Goal: Find specific page/section: Find specific page/section

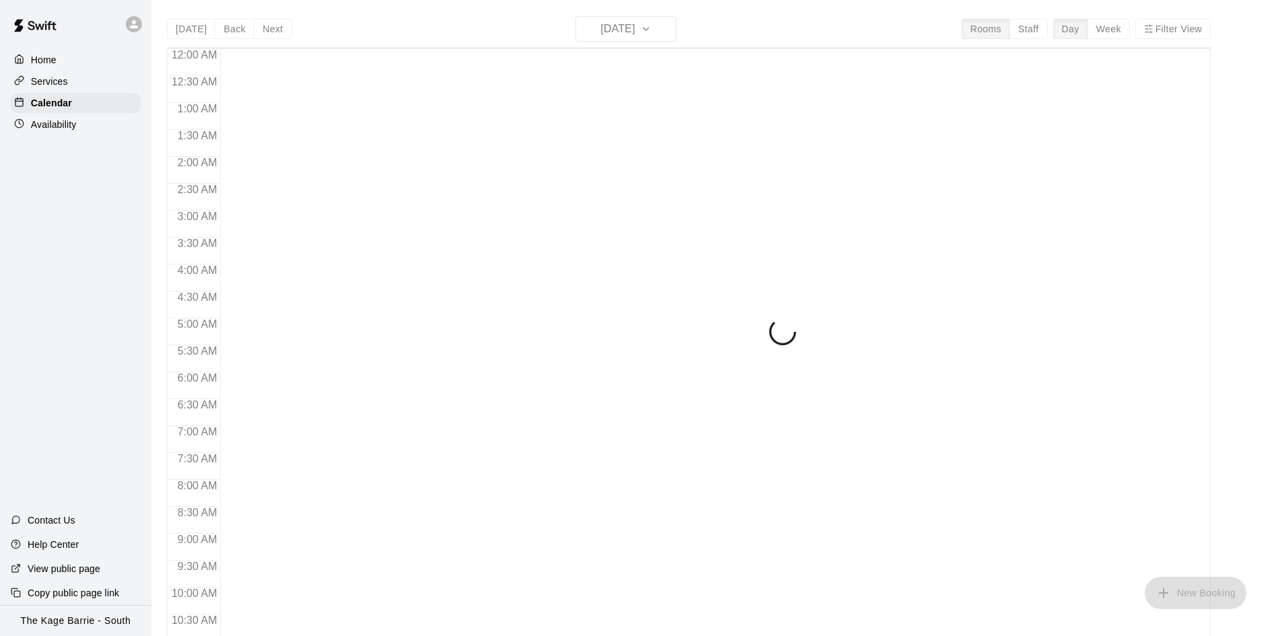
scroll to position [690, 0]
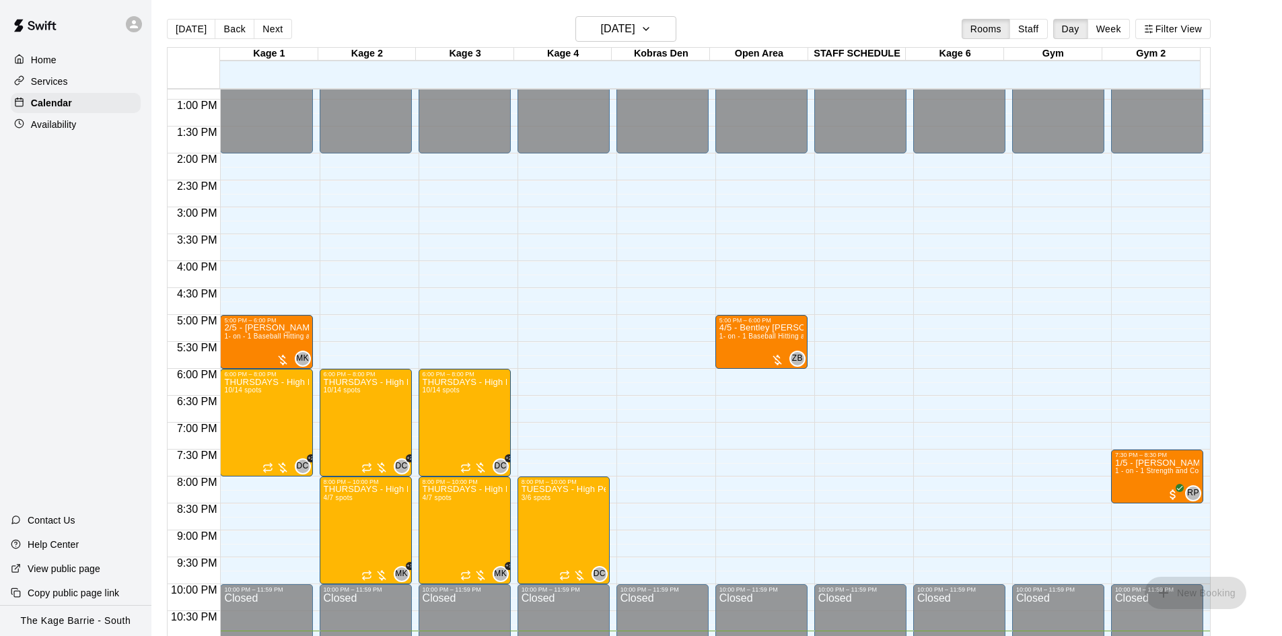
click at [277, 26] on button "Next" at bounding box center [273, 29] width 38 height 20
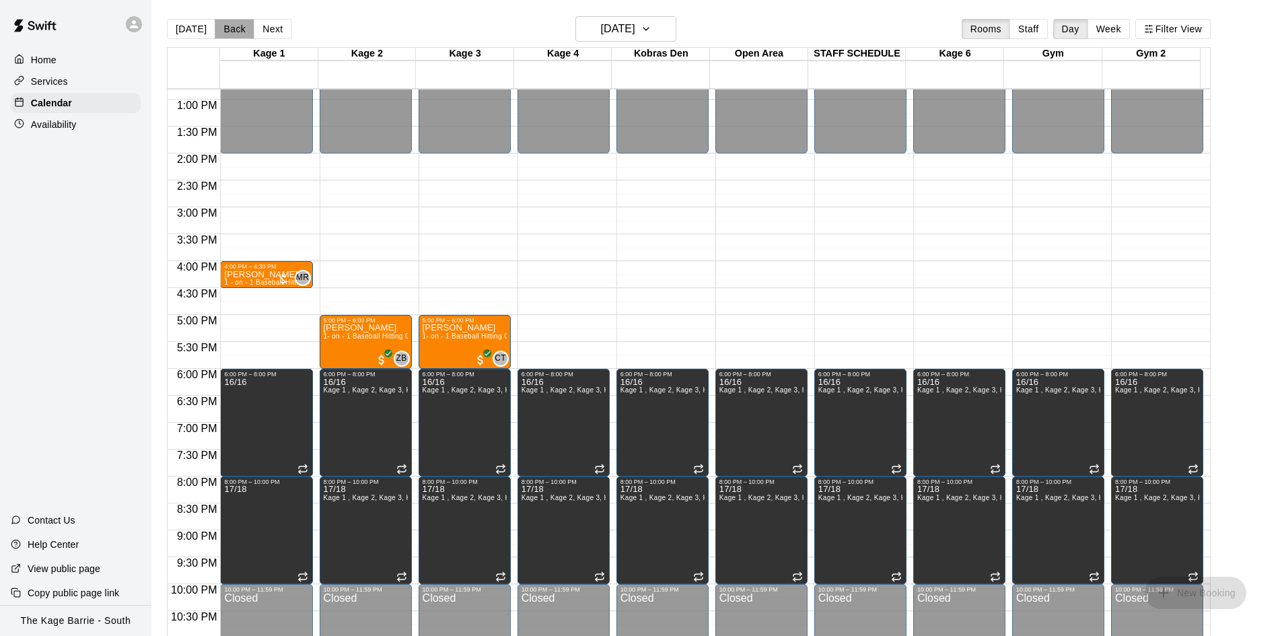
click at [235, 26] on button "Back" at bounding box center [235, 29] width 40 height 20
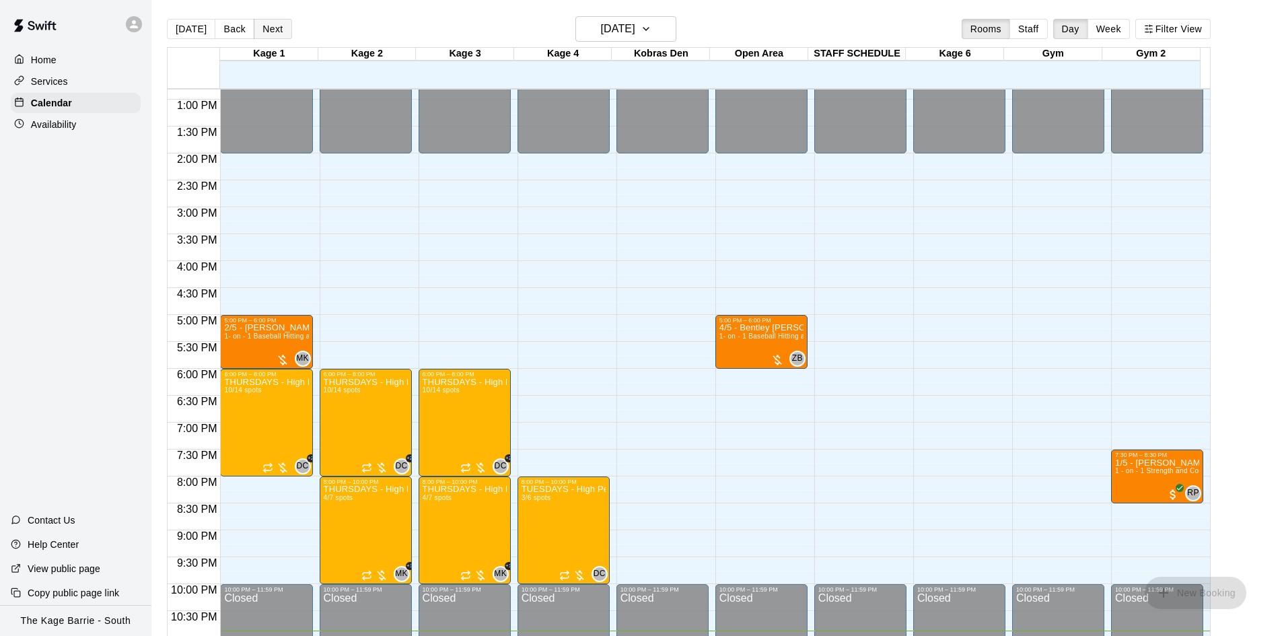
click at [278, 29] on button "Next" at bounding box center [273, 29] width 38 height 20
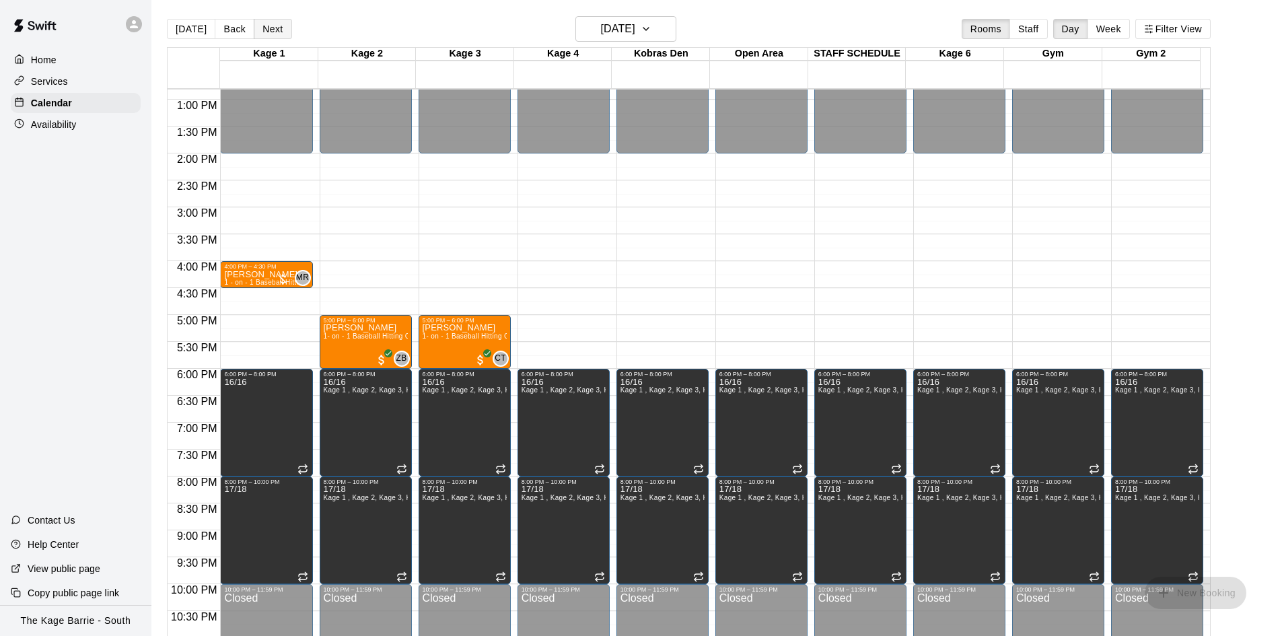
click at [275, 28] on button "Next" at bounding box center [273, 29] width 38 height 20
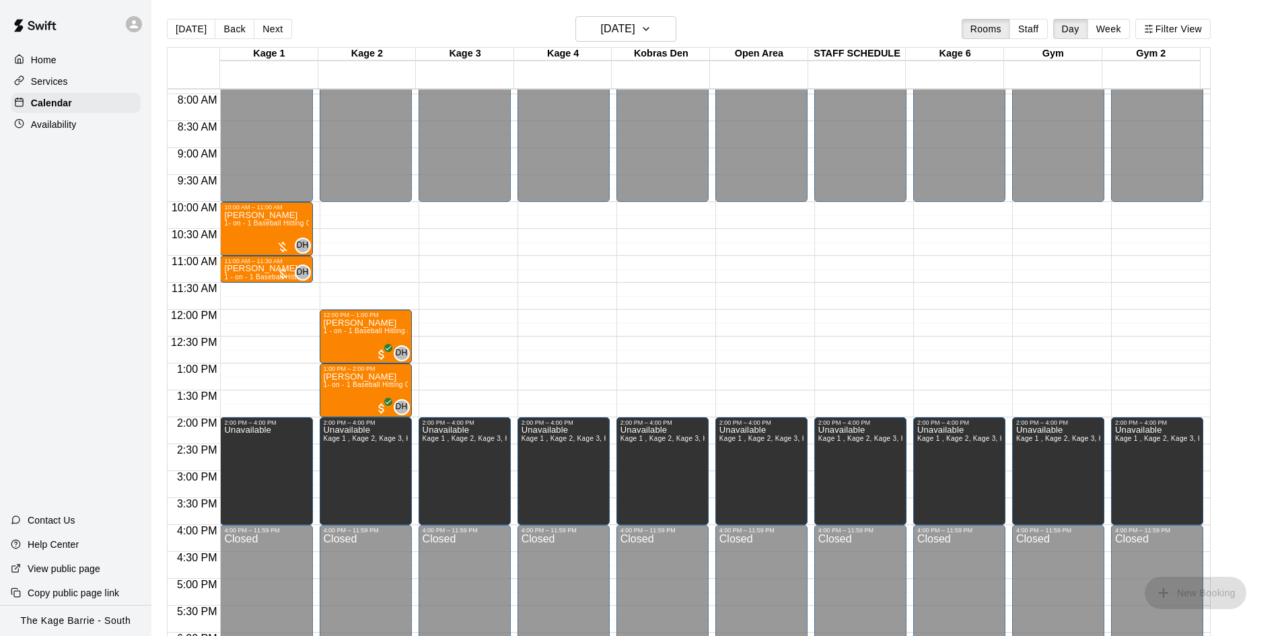
scroll to position [421, 0]
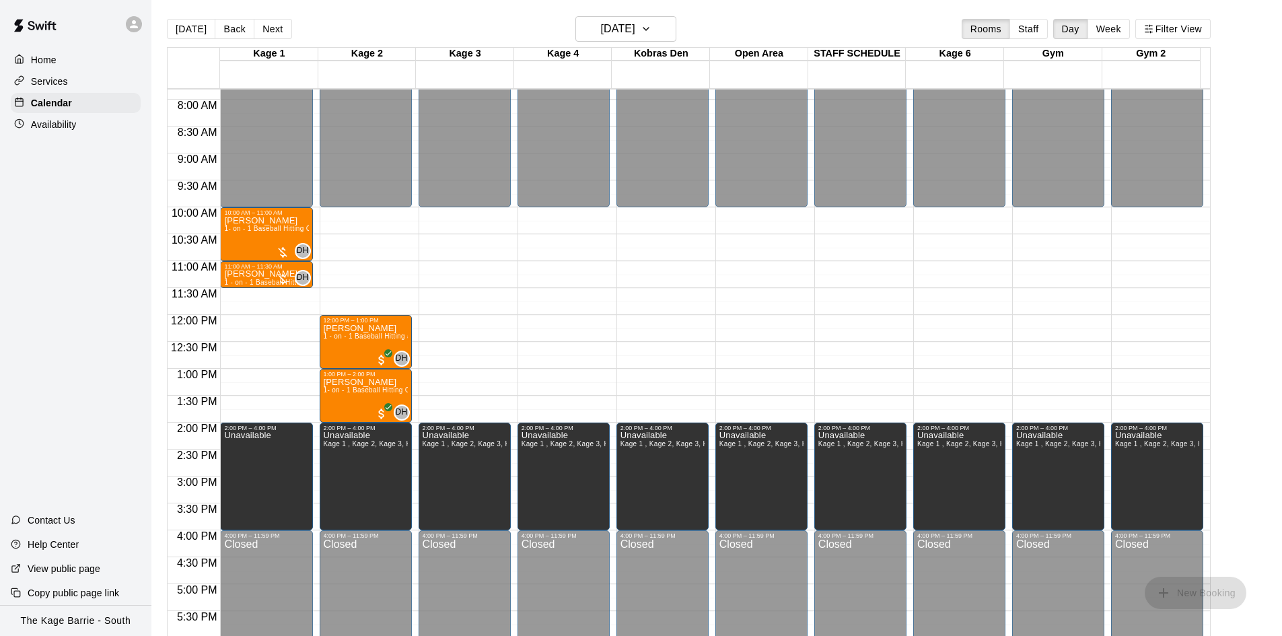
click at [262, 27] on button "Next" at bounding box center [273, 29] width 38 height 20
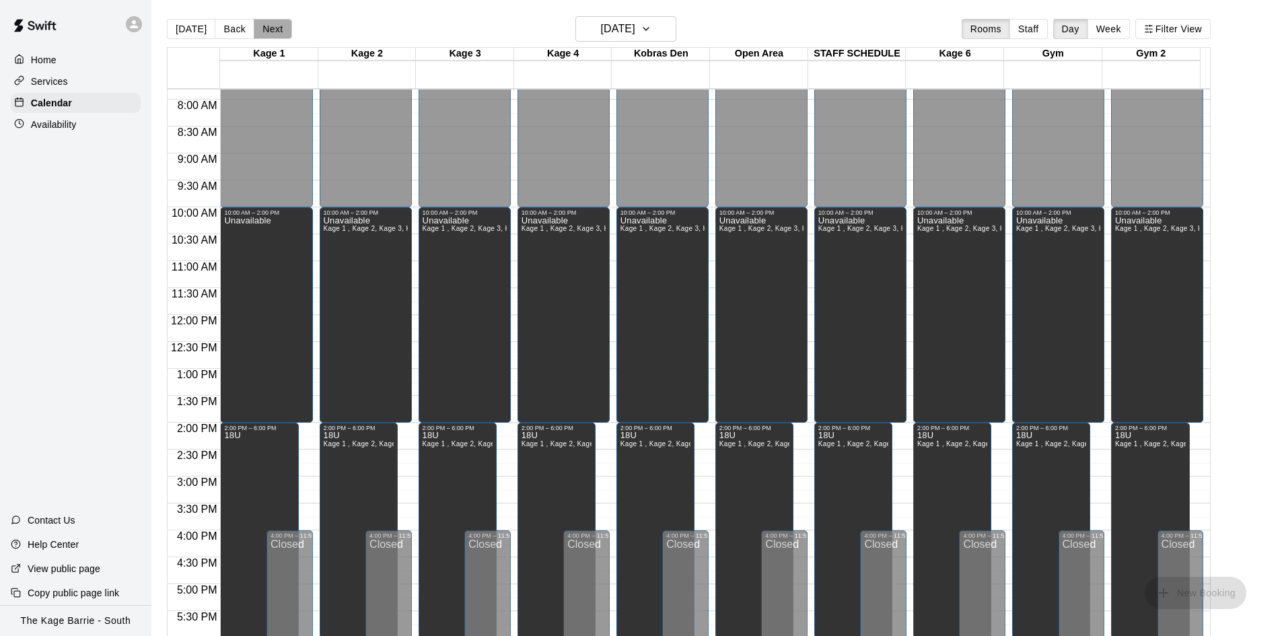
click at [258, 30] on button "Next" at bounding box center [273, 29] width 38 height 20
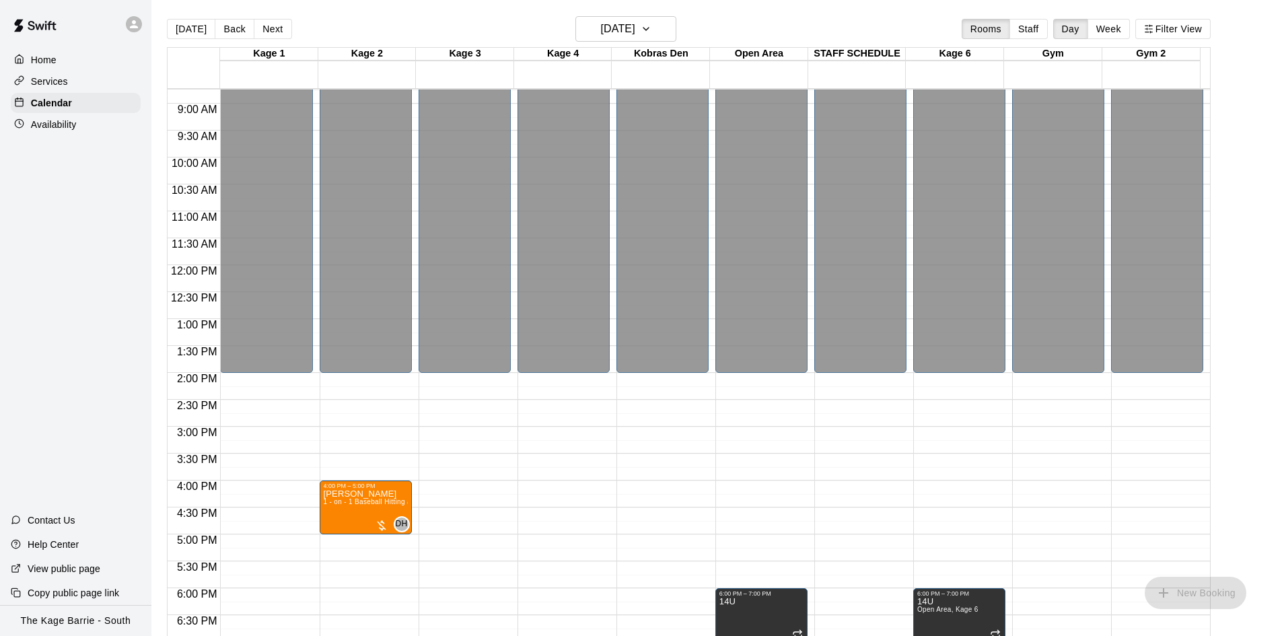
scroll to position [622, 0]
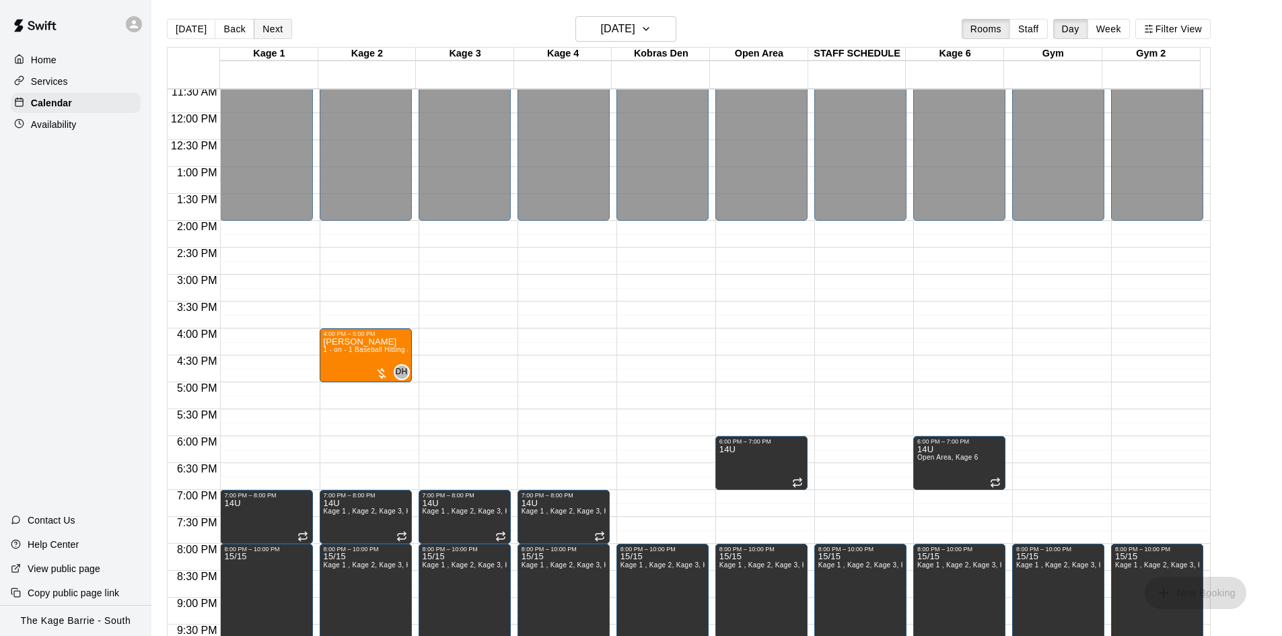
click at [266, 28] on button "Next" at bounding box center [273, 29] width 38 height 20
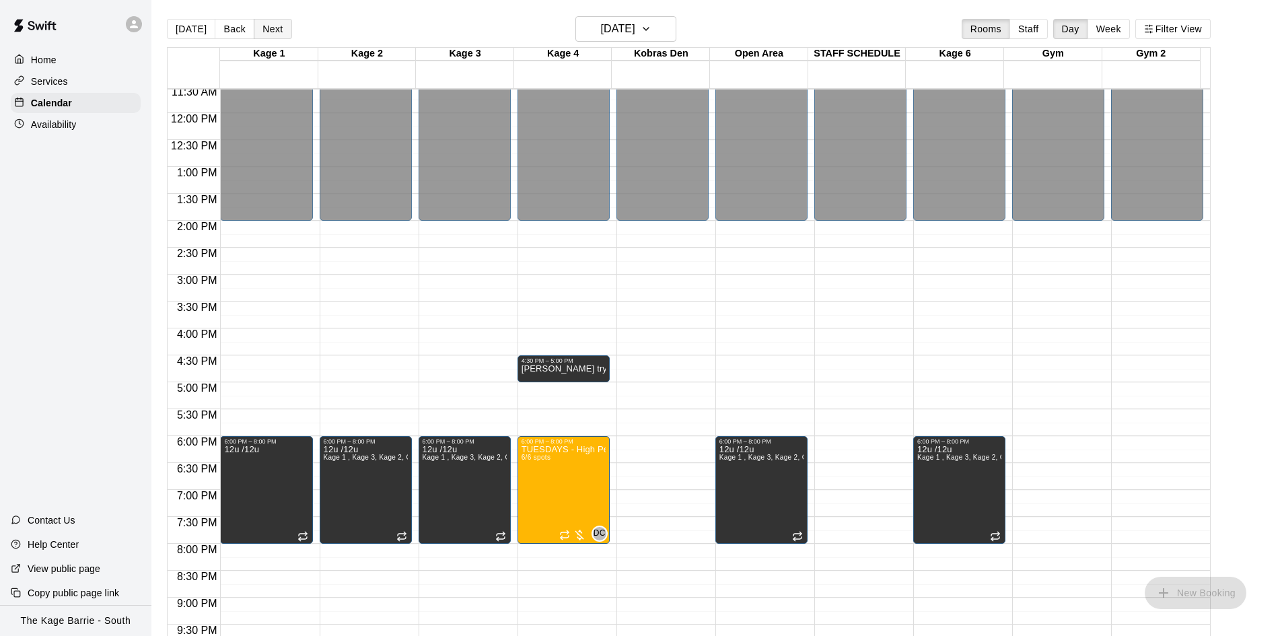
click at [265, 32] on button "Next" at bounding box center [273, 29] width 38 height 20
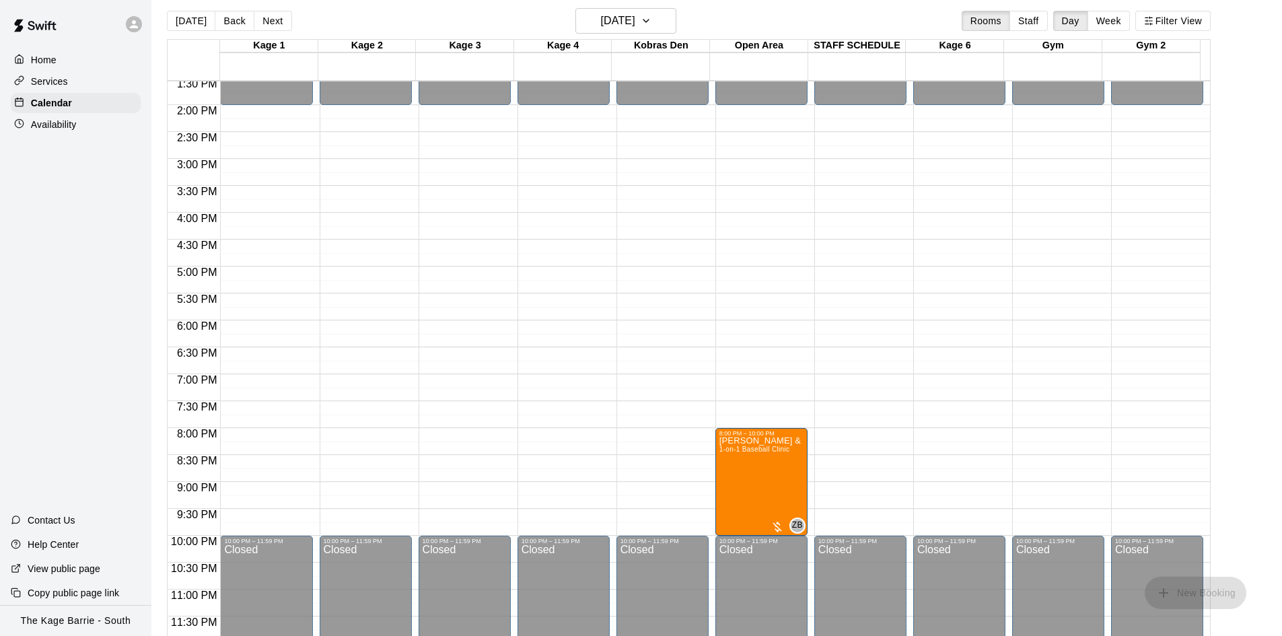
scroll to position [22, 0]
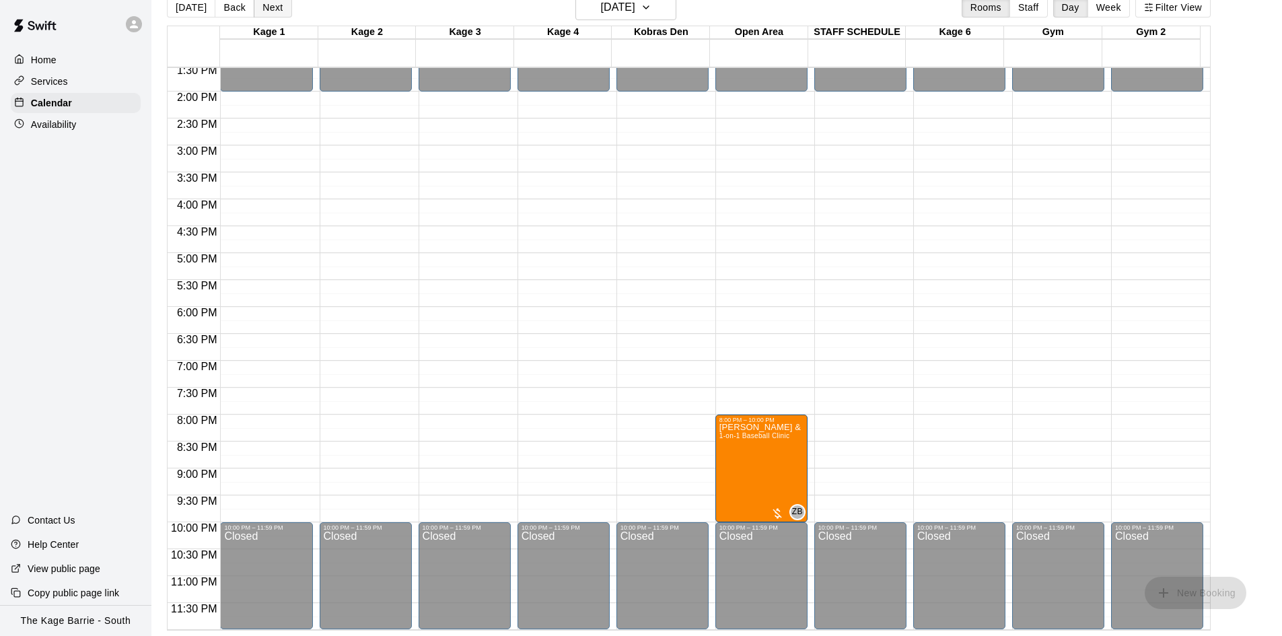
click at [275, 5] on button "Next" at bounding box center [273, 7] width 38 height 20
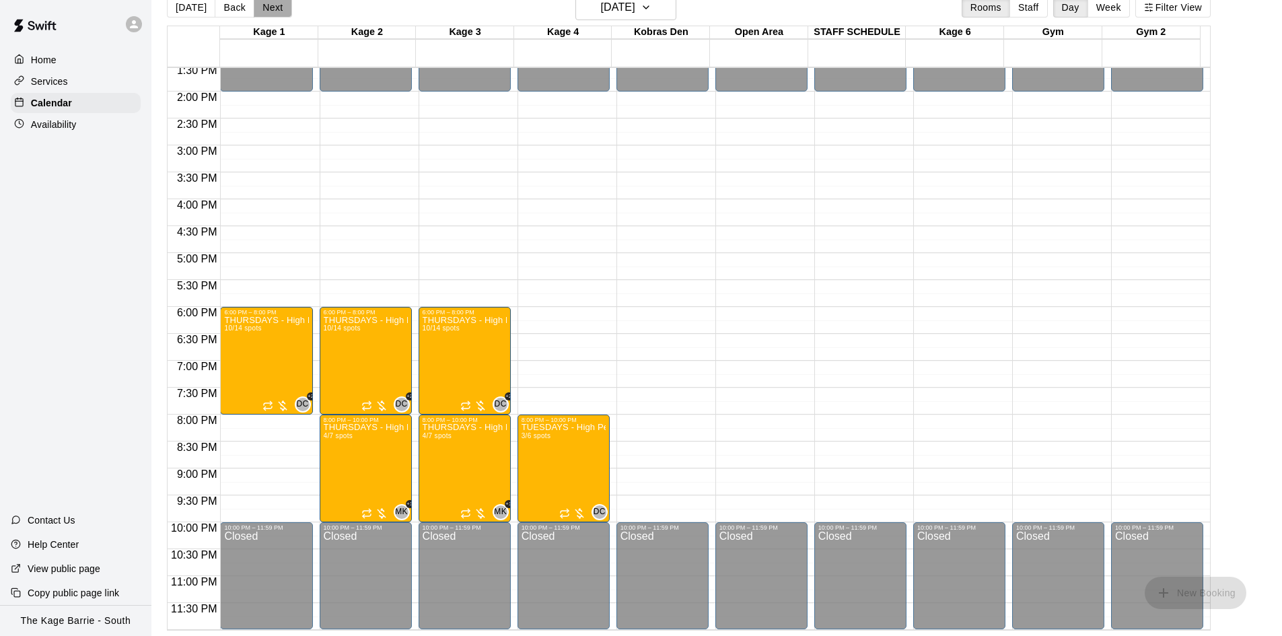
click at [275, 5] on button "Next" at bounding box center [273, 7] width 38 height 20
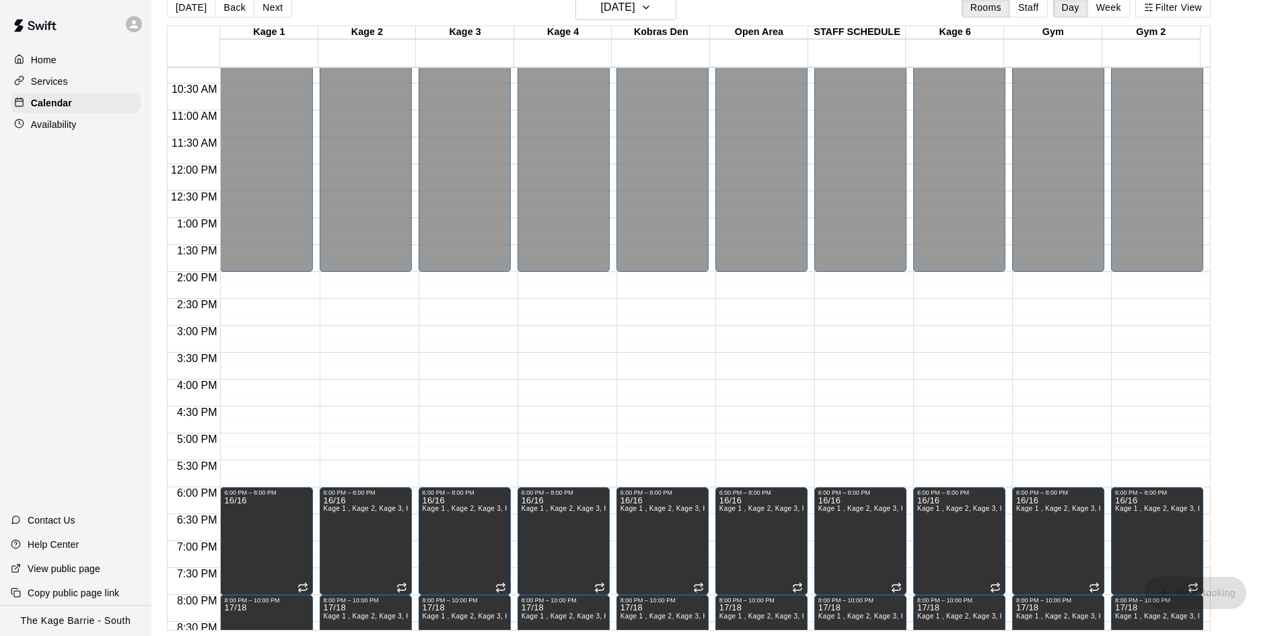
scroll to position [530, 0]
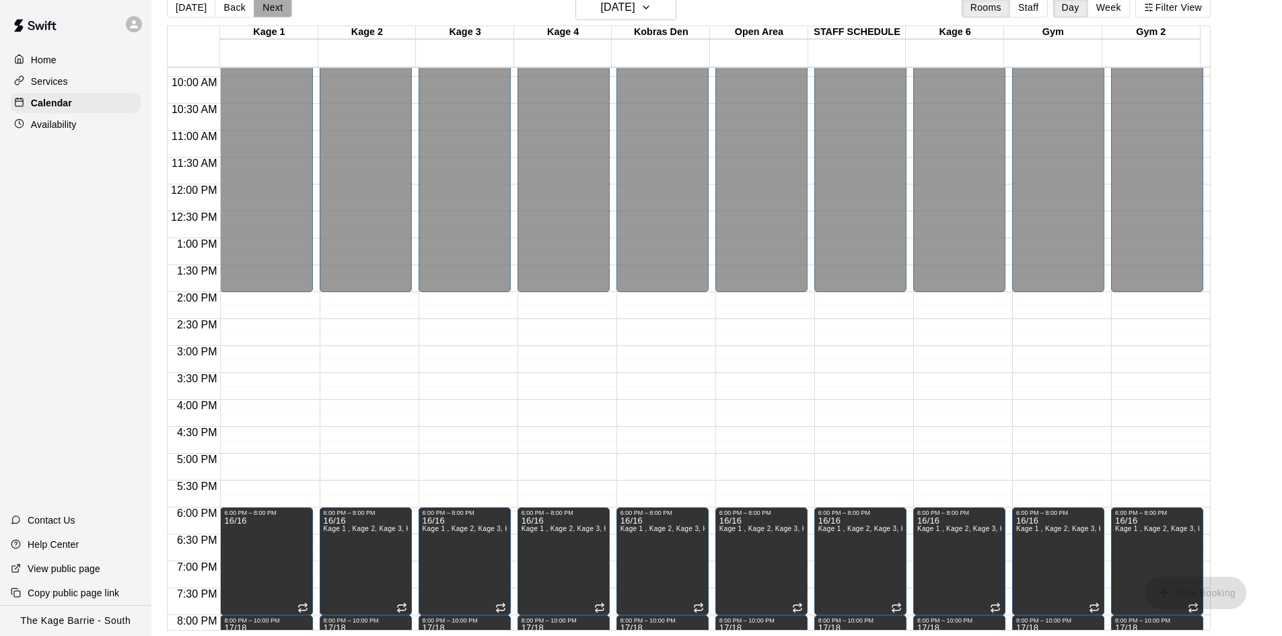
click at [261, 9] on button "Next" at bounding box center [273, 7] width 38 height 20
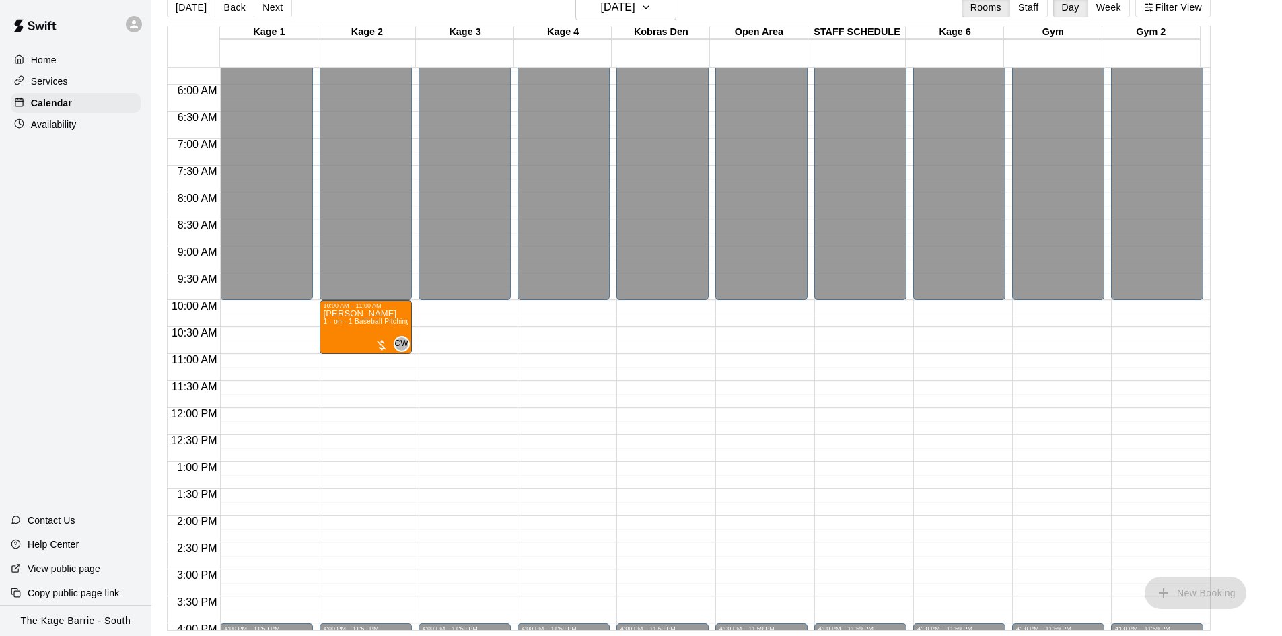
scroll to position [260, 0]
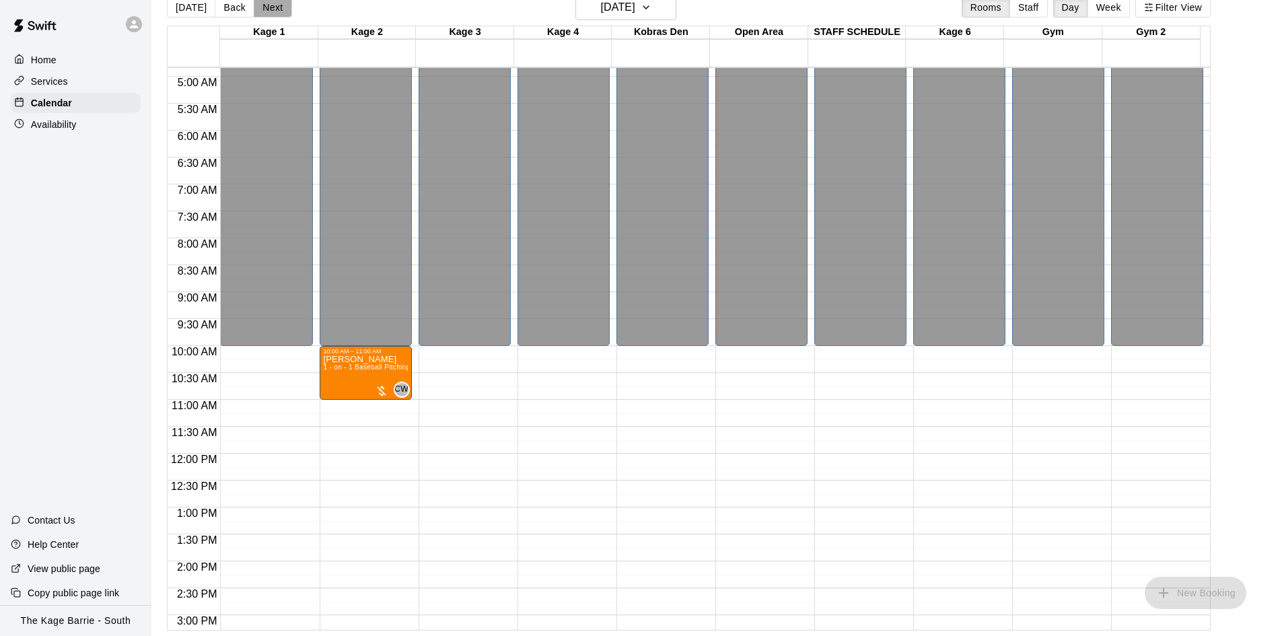
click at [268, 11] on button "Next" at bounding box center [273, 7] width 38 height 20
click at [254, 0] on button "Next" at bounding box center [273, 7] width 38 height 20
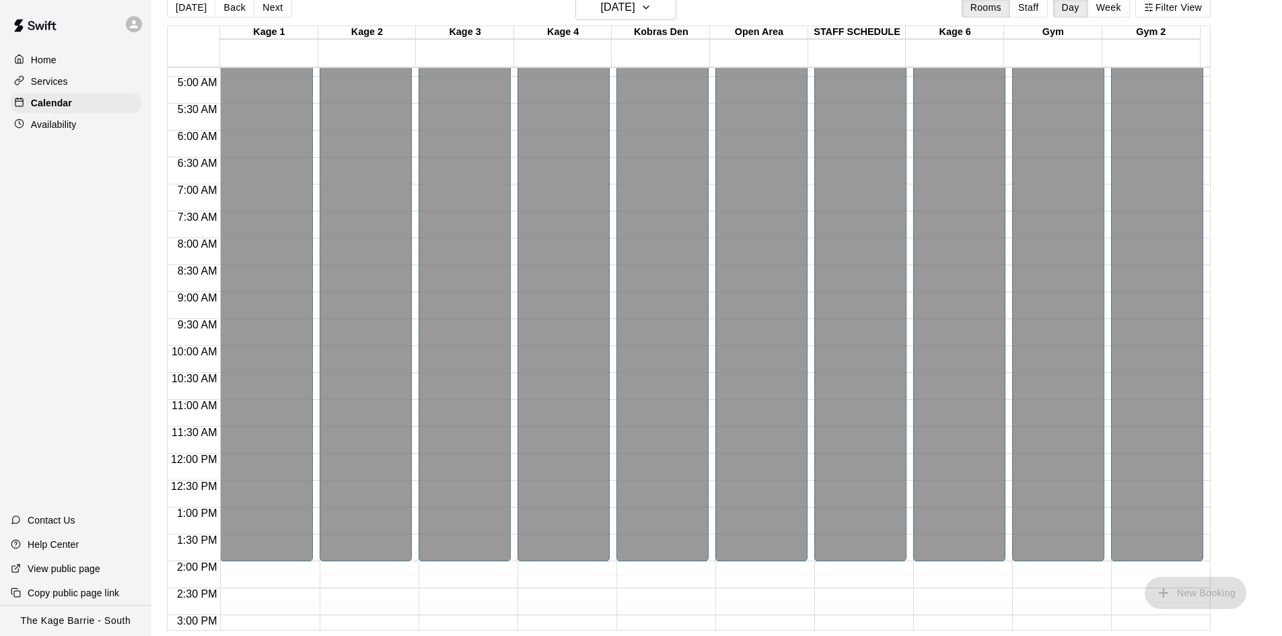
click at [26, 19] on img at bounding box center [35, 25] width 70 height 40
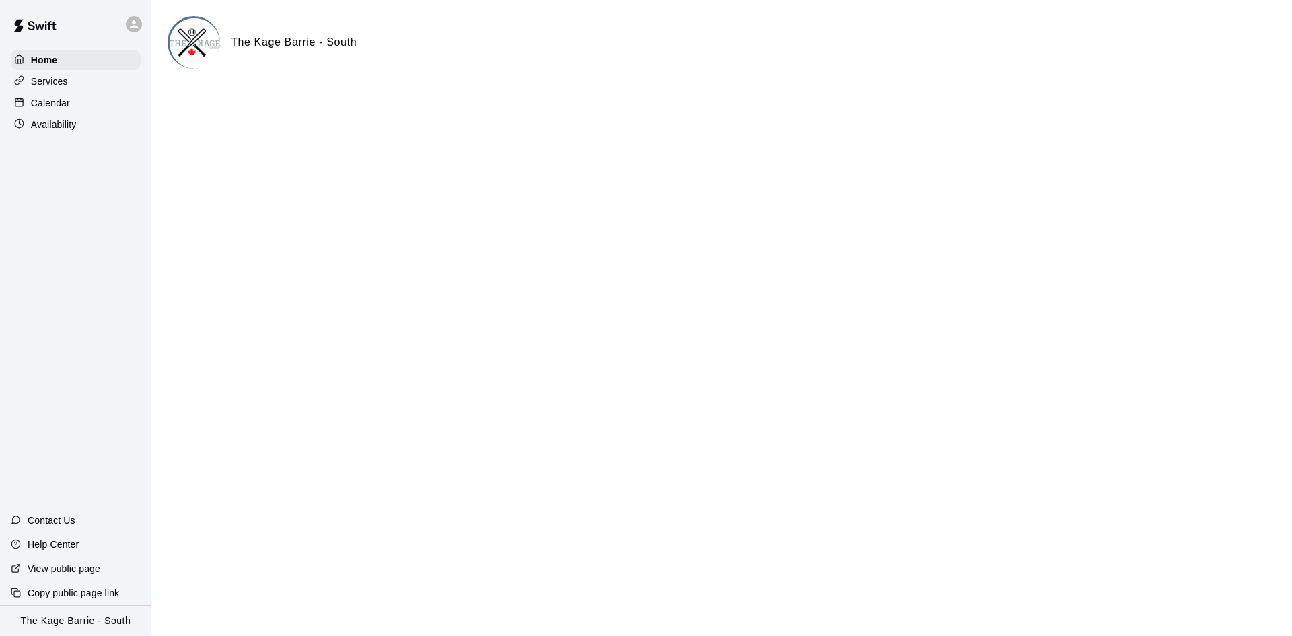
click at [0, 5] on link at bounding box center [35, 26] width 70 height 43
click at [73, 108] on div "Calendar" at bounding box center [76, 103] width 130 height 20
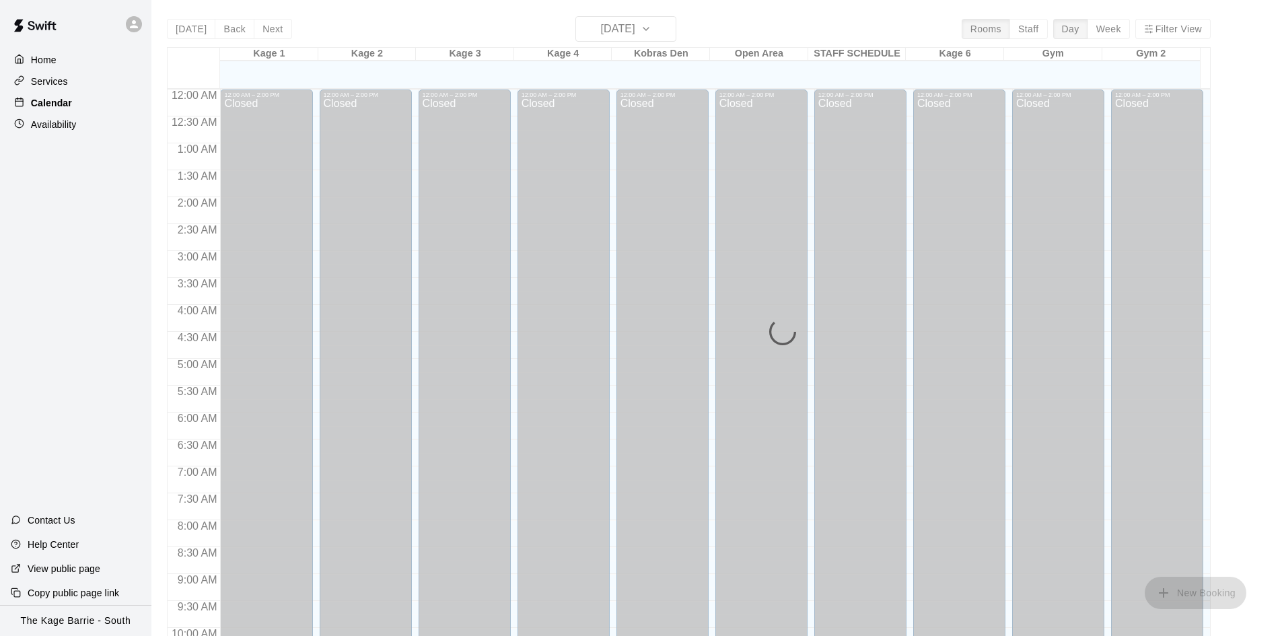
scroll to position [690, 0]
